Goal: Task Accomplishment & Management: Use online tool/utility

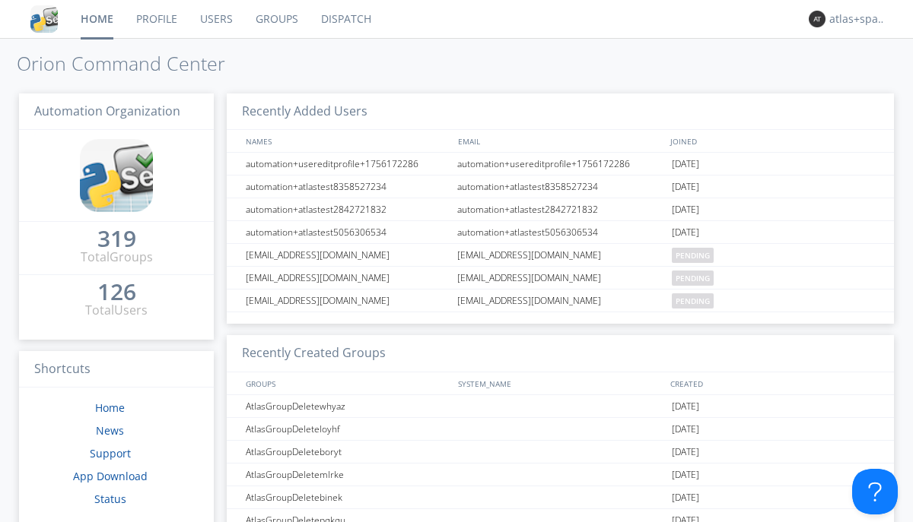
click at [345, 19] on link "Dispatch" at bounding box center [346, 19] width 73 height 38
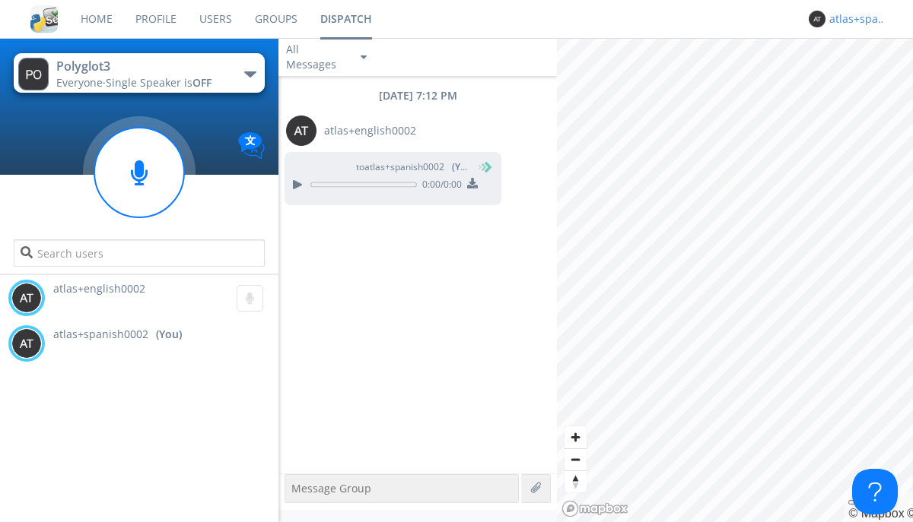
click at [853, 19] on div "atlas+spanish0002" at bounding box center [857, 18] width 57 height 15
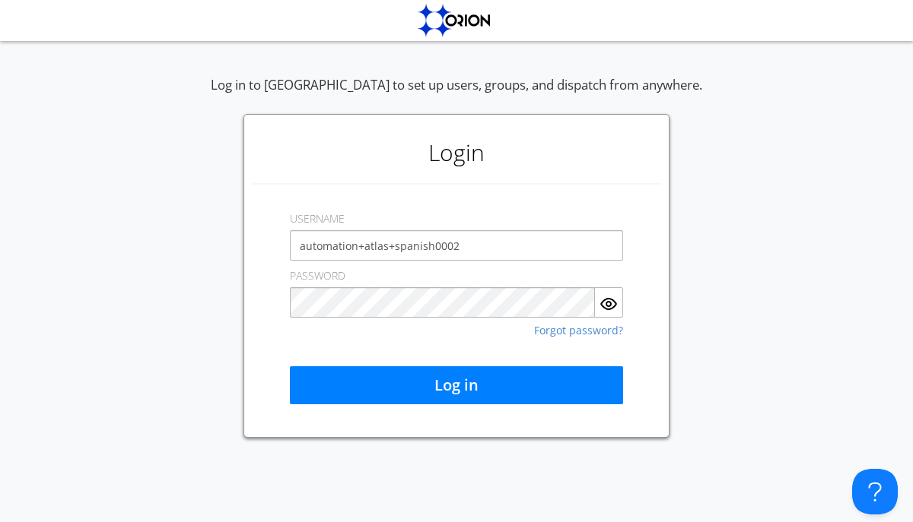
type input "automation+atlas+spanish0002"
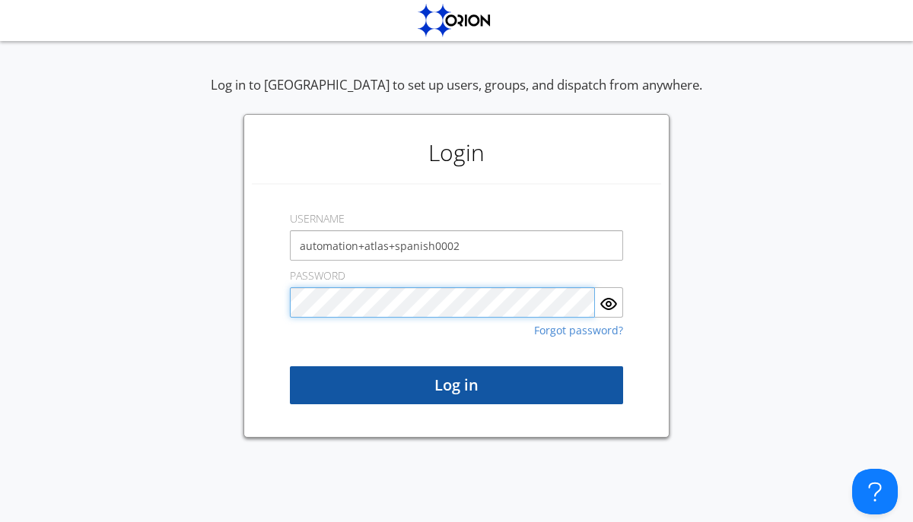
click at [456, 386] on button "Log in" at bounding box center [456, 386] width 333 height 38
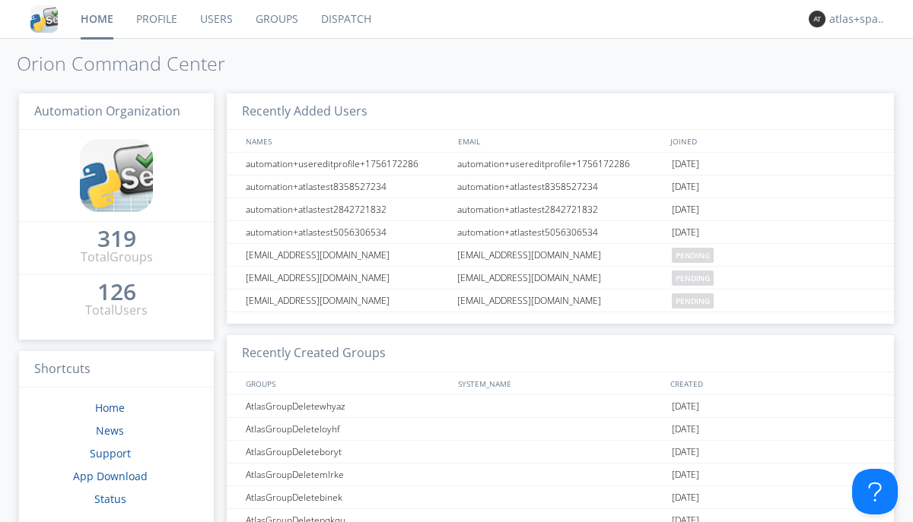
click at [345, 19] on link "Dispatch" at bounding box center [346, 19] width 73 height 38
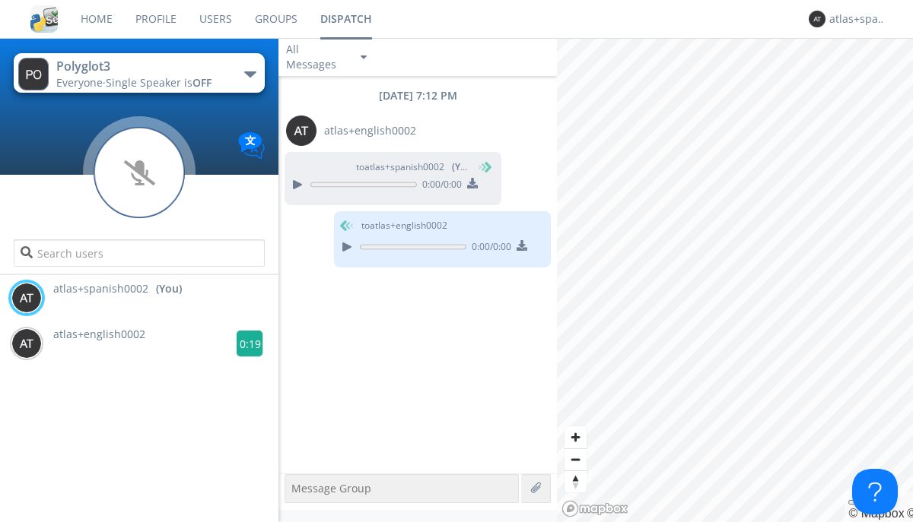
click at [243, 344] on g at bounding box center [250, 344] width 27 height 27
